Goal: Task Accomplishment & Management: Manage account settings

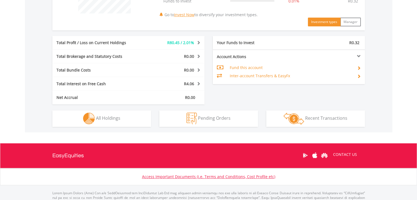
scroll to position [274, 0]
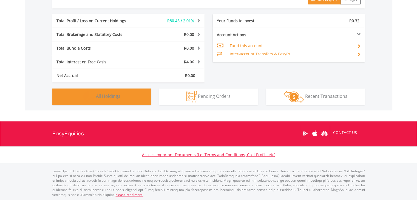
click at [133, 93] on button "Holdings All Holdings" at bounding box center [101, 97] width 99 height 16
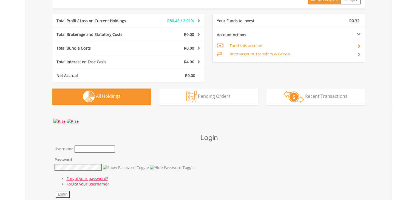
scroll to position [390, 0]
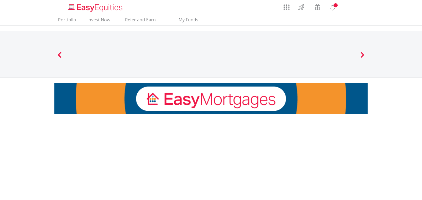
click at [373, 47] on nav "EasyEquities ZAR Funds to invest: R0.32 EasyEquities RA Funds to invest: R0.32 …" at bounding box center [211, 54] width 422 height 47
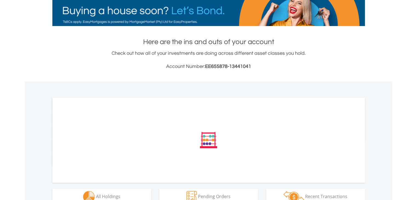
scroll to position [189, 0]
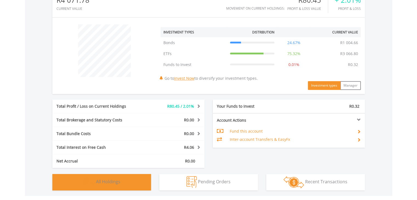
click at [130, 174] on button "Holdings All Holdings" at bounding box center [101, 182] width 99 height 16
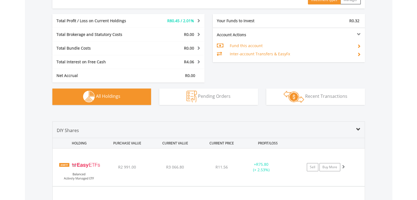
scroll to position [380, 0]
